Goal: Task Accomplishment & Management: Manage account settings

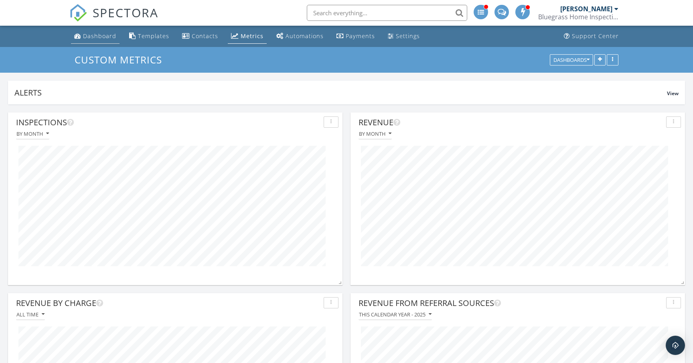
click at [99, 37] on div "Dashboard" at bounding box center [99, 36] width 33 height 8
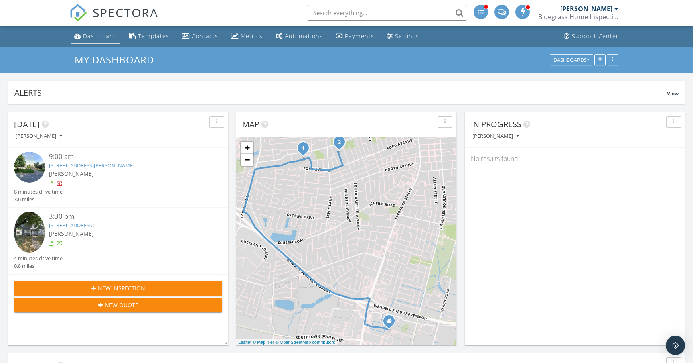
click at [100, 37] on div "Dashboard" at bounding box center [99, 36] width 33 height 8
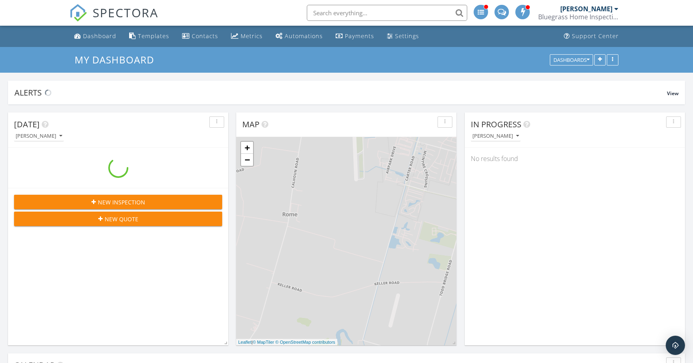
scroll to position [731, 694]
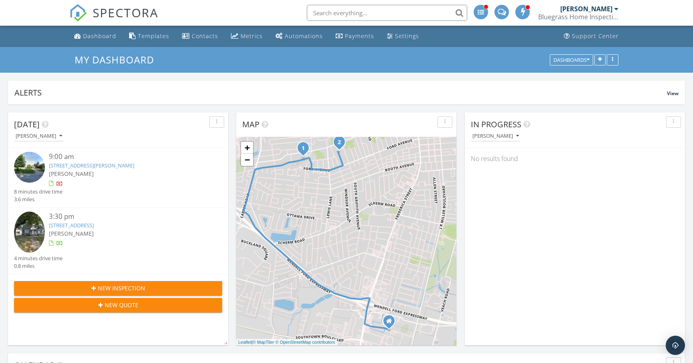
click at [119, 167] on link "[STREET_ADDRESS][PERSON_NAME]" at bounding box center [91, 165] width 85 height 7
click at [98, 36] on div "Dashboard" at bounding box center [99, 36] width 33 height 8
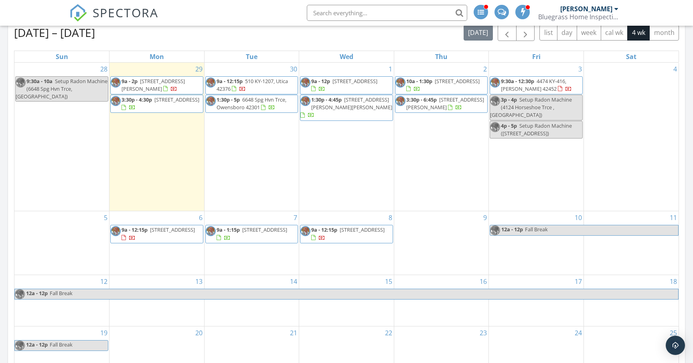
scroll to position [359, 0]
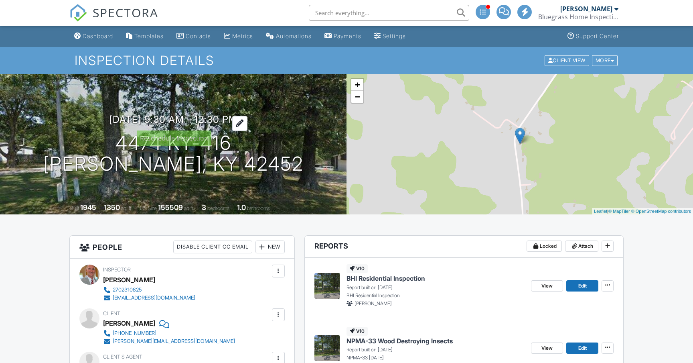
click at [238, 119] on h3 "10/03/2025 9:30 am - 12:30 pm" at bounding box center [173, 119] width 128 height 11
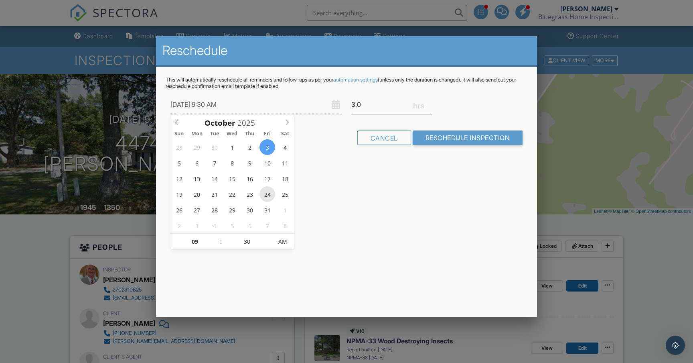
type input "10/24/2025 9:30 AM"
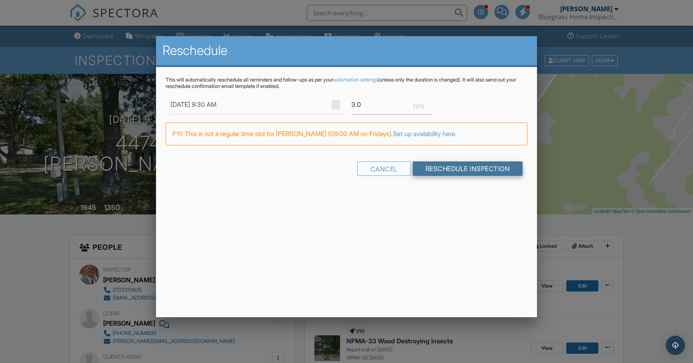
click at [447, 168] on input "Reschedule Inspection" at bounding box center [468, 168] width 110 height 14
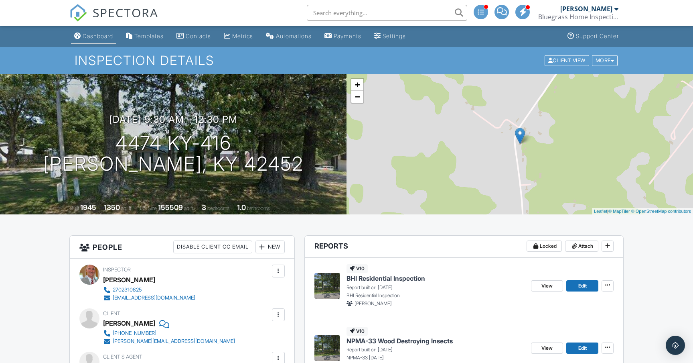
click at [100, 37] on div "Dashboard" at bounding box center [98, 36] width 30 height 7
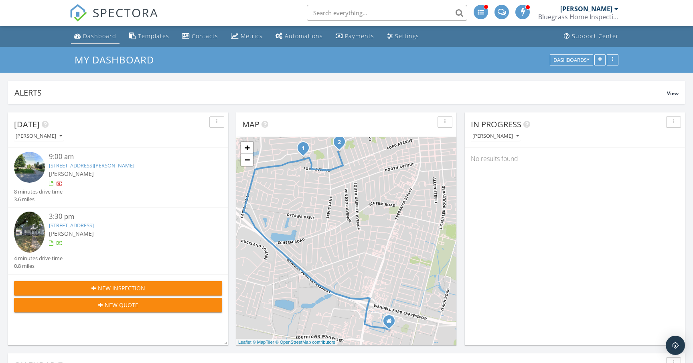
click at [103, 37] on div "Dashboard" at bounding box center [99, 36] width 33 height 8
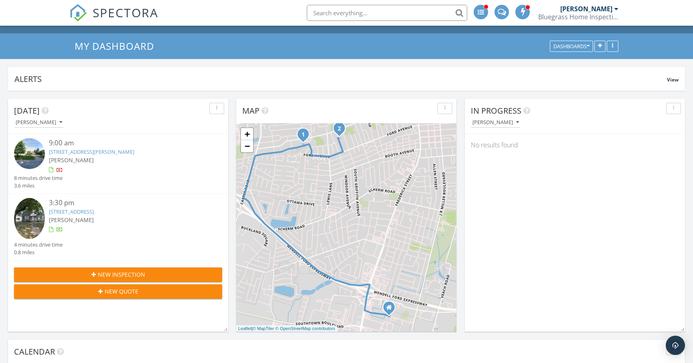
scroll to position [10, 0]
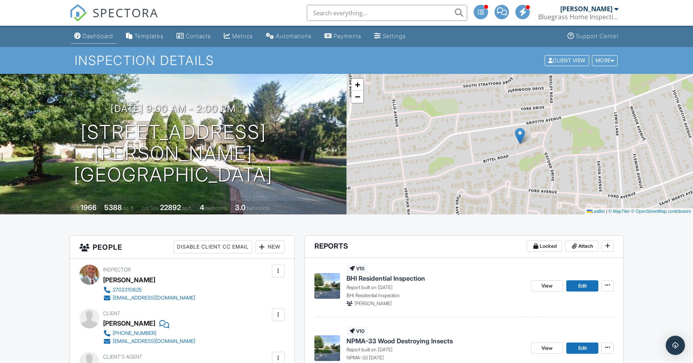
click at [98, 40] on link "Dashboard" at bounding box center [93, 36] width 45 height 15
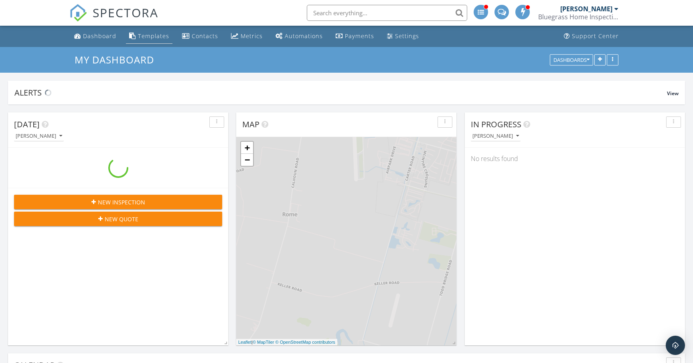
scroll to position [731, 694]
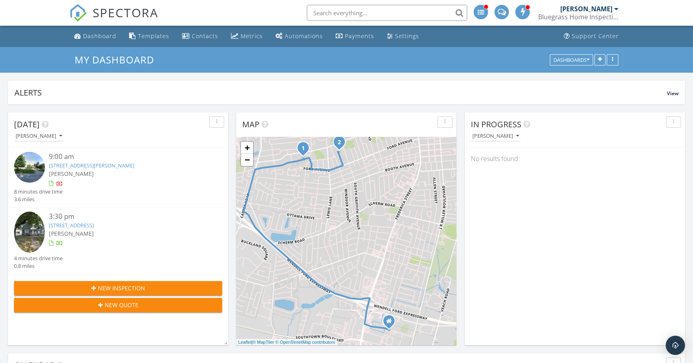
click at [94, 225] on link "1731 Cherokee Dr, Owensboro, KY 42301" at bounding box center [71, 224] width 45 height 7
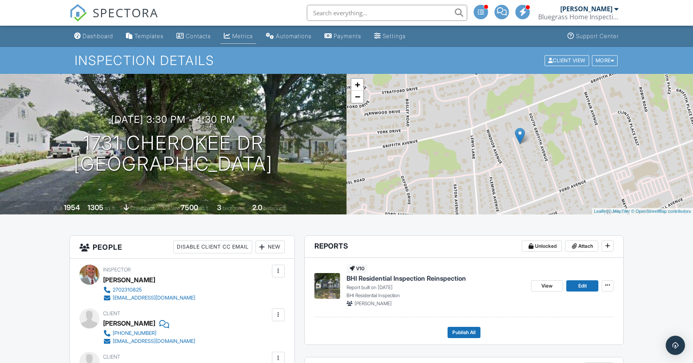
click at [250, 37] on div "Metrics" at bounding box center [242, 36] width 21 height 7
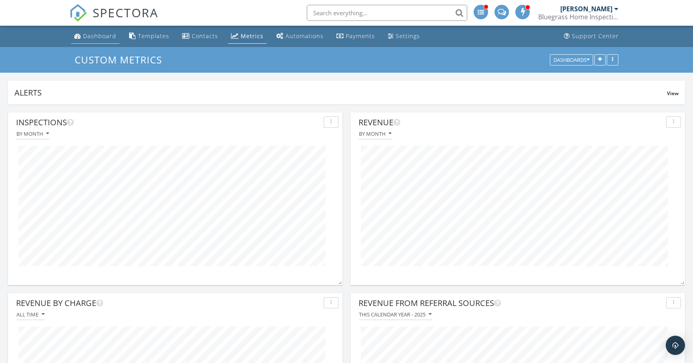
click at [106, 35] on div "Dashboard" at bounding box center [99, 36] width 33 height 8
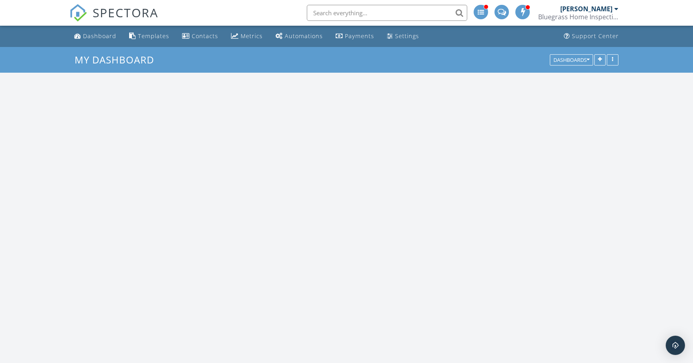
scroll to position [731, 694]
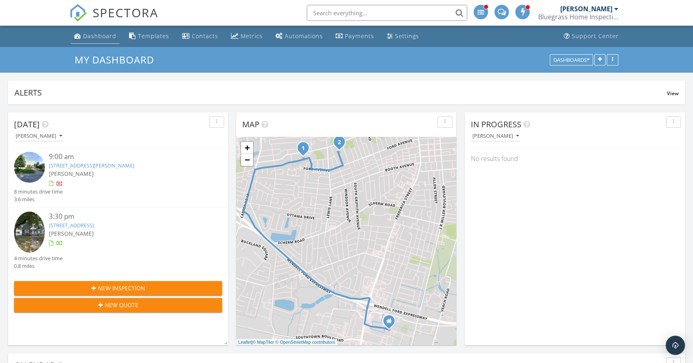
click at [106, 39] on div "Dashboard" at bounding box center [99, 36] width 33 height 8
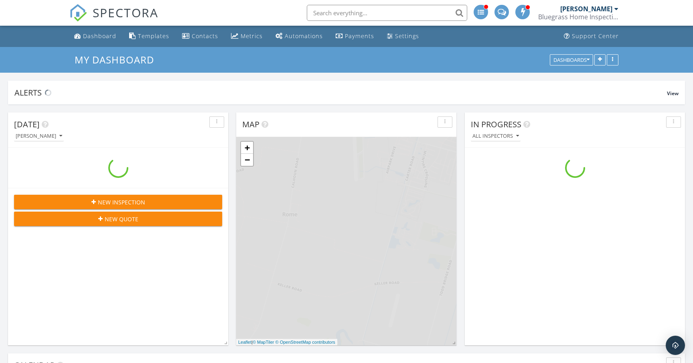
scroll to position [731, 694]
